Goal: Task Accomplishment & Management: Use online tool/utility

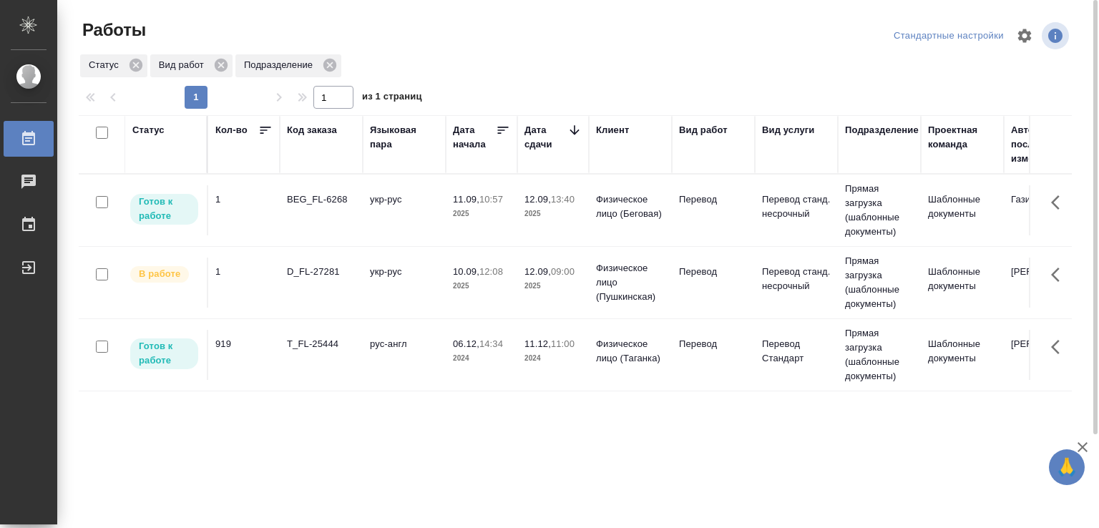
click at [353, 200] on div "BEG_FL-6268" at bounding box center [321, 199] width 69 height 14
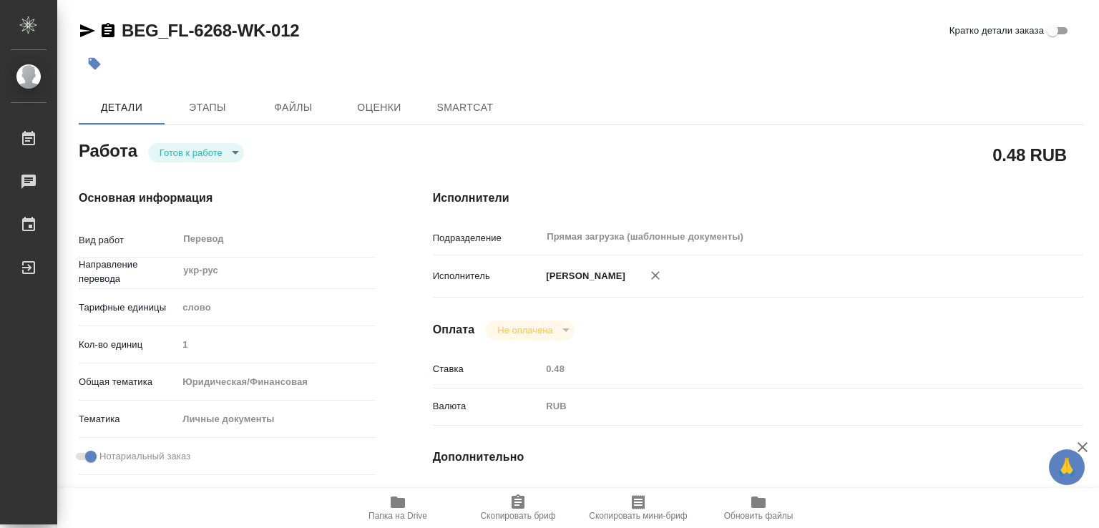
type textarea "x"
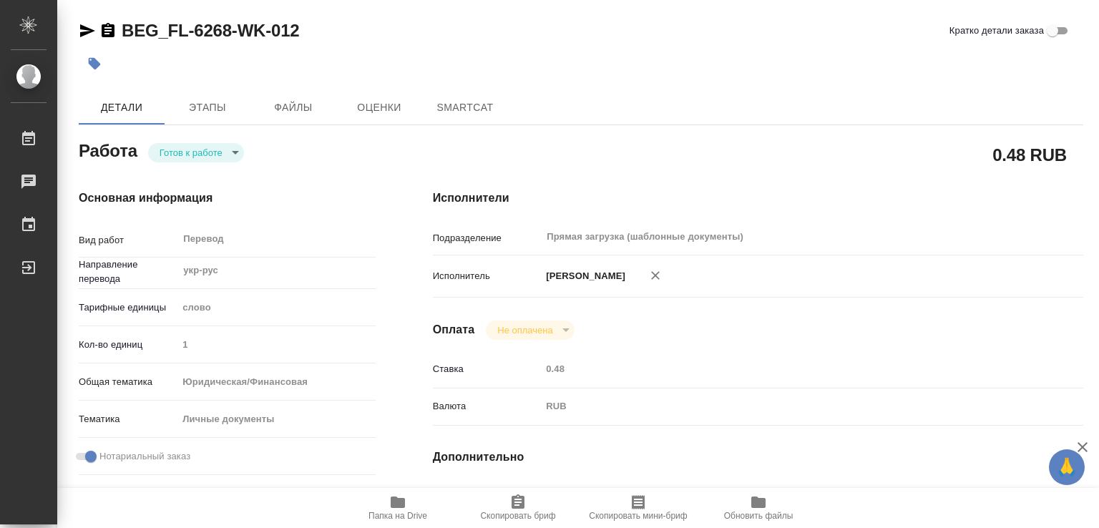
type textarea "x"
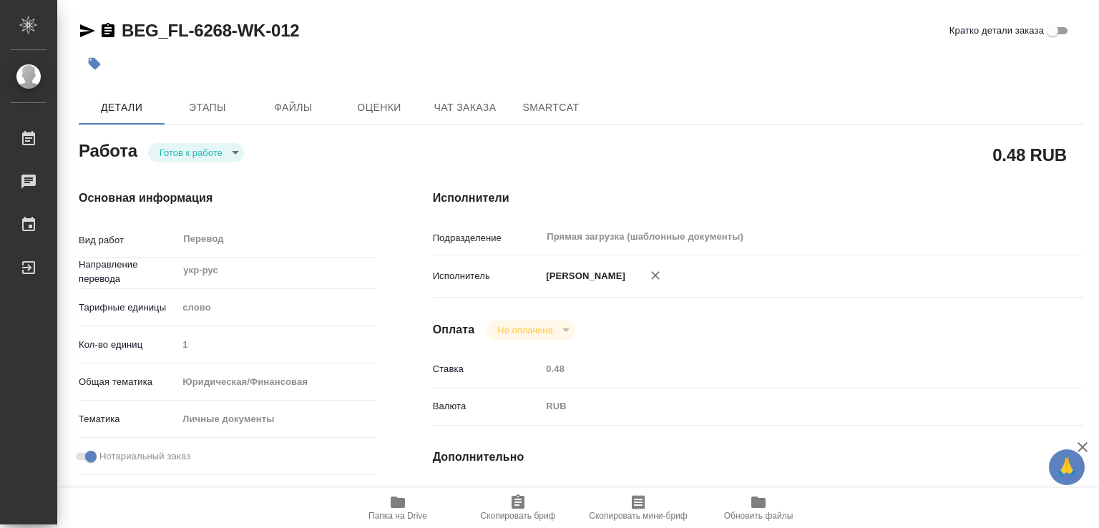
type textarea "x"
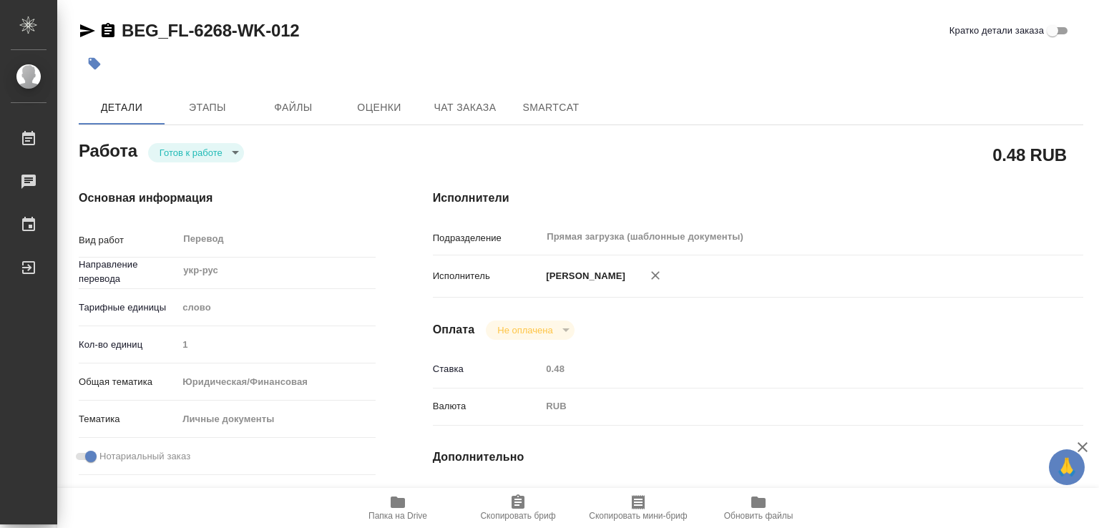
type textarea "x"
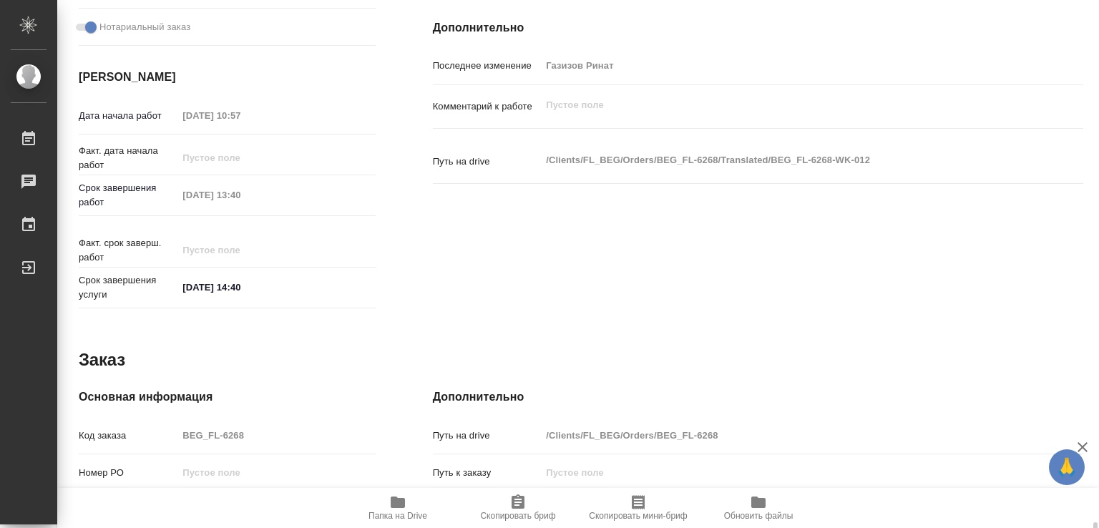
scroll to position [658, 0]
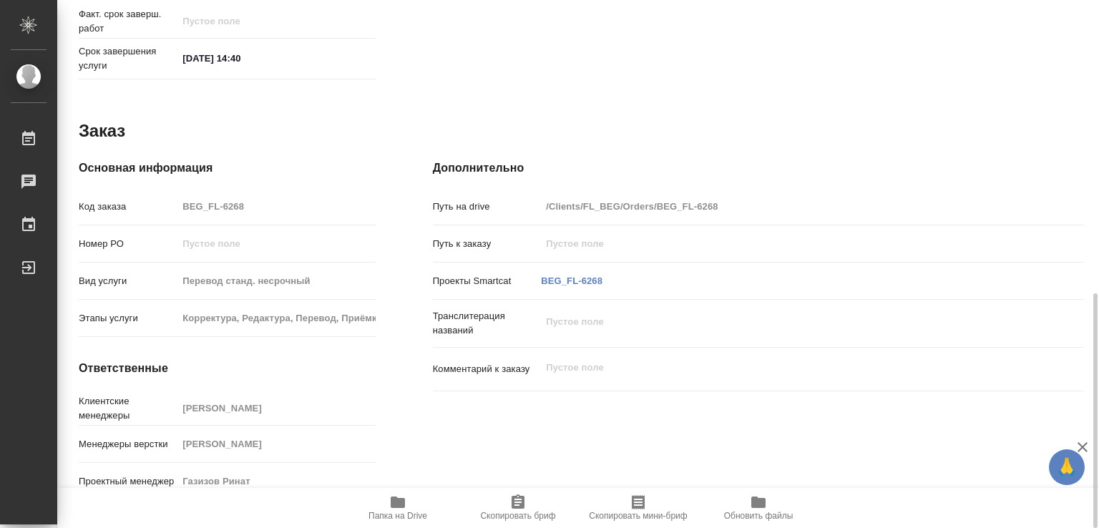
click at [387, 509] on span "Папка на Drive" at bounding box center [397, 507] width 103 height 27
